Goal: Task Accomplishment & Management: Manage account settings

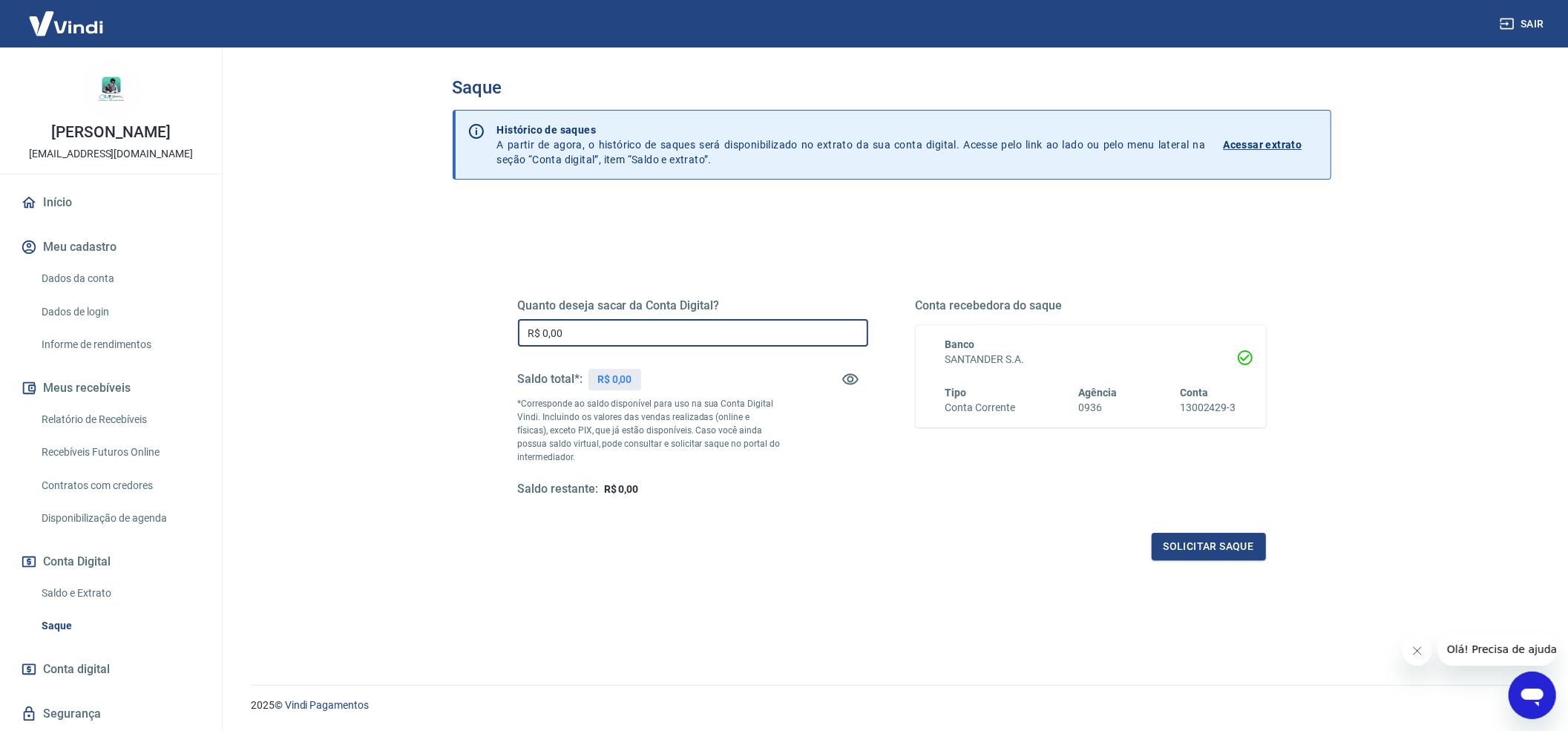
click at [744, 337] on input "R$ 0,00" at bounding box center [693, 333] width 350 height 27
click at [1275, 142] on p "Acessar extrato" at bounding box center [1263, 145] width 79 height 15
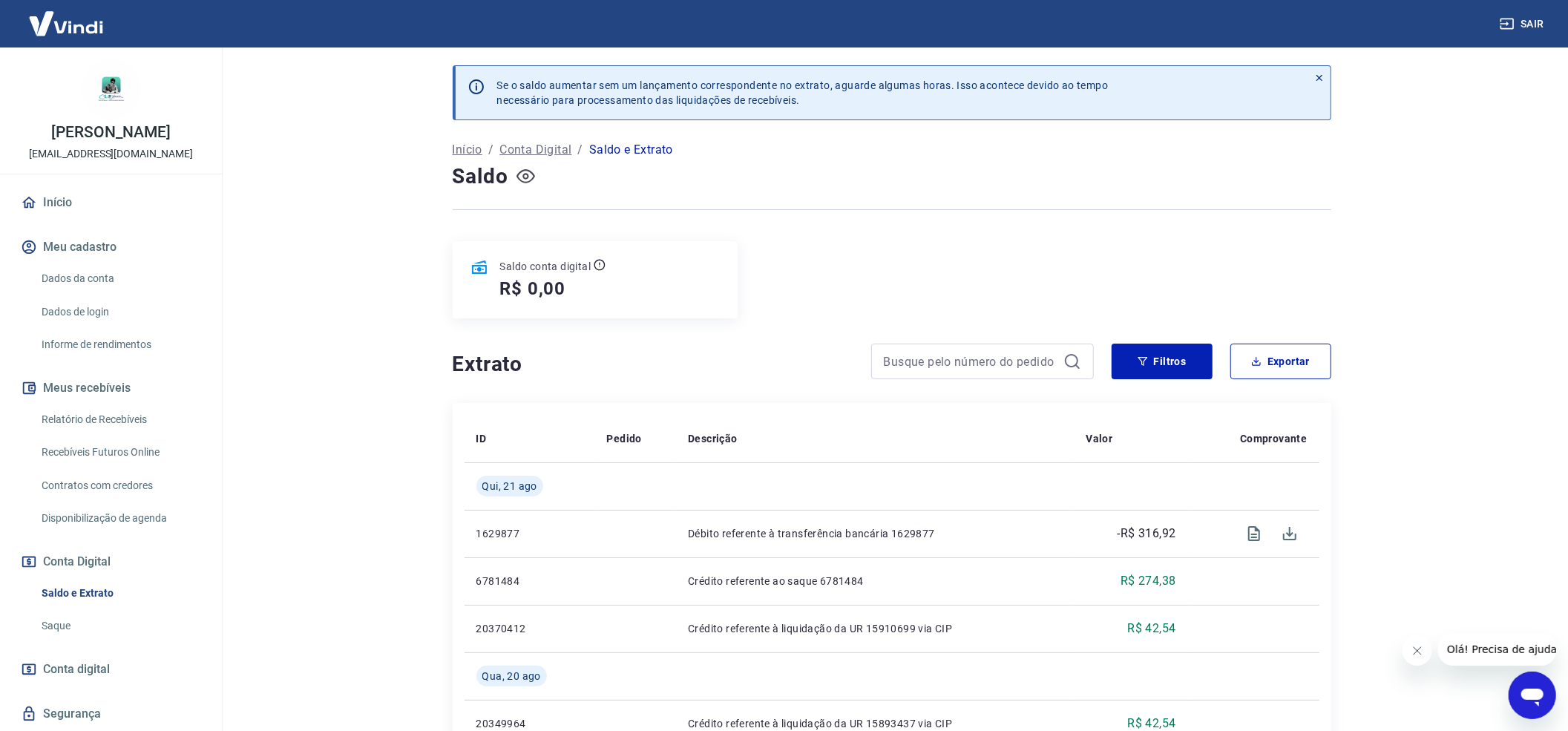
click at [528, 183] on icon "button" at bounding box center [525, 176] width 19 height 14
click at [524, 174] on icon "button" at bounding box center [525, 176] width 19 height 19
